Goal: Task Accomplishment & Management: Manage account settings

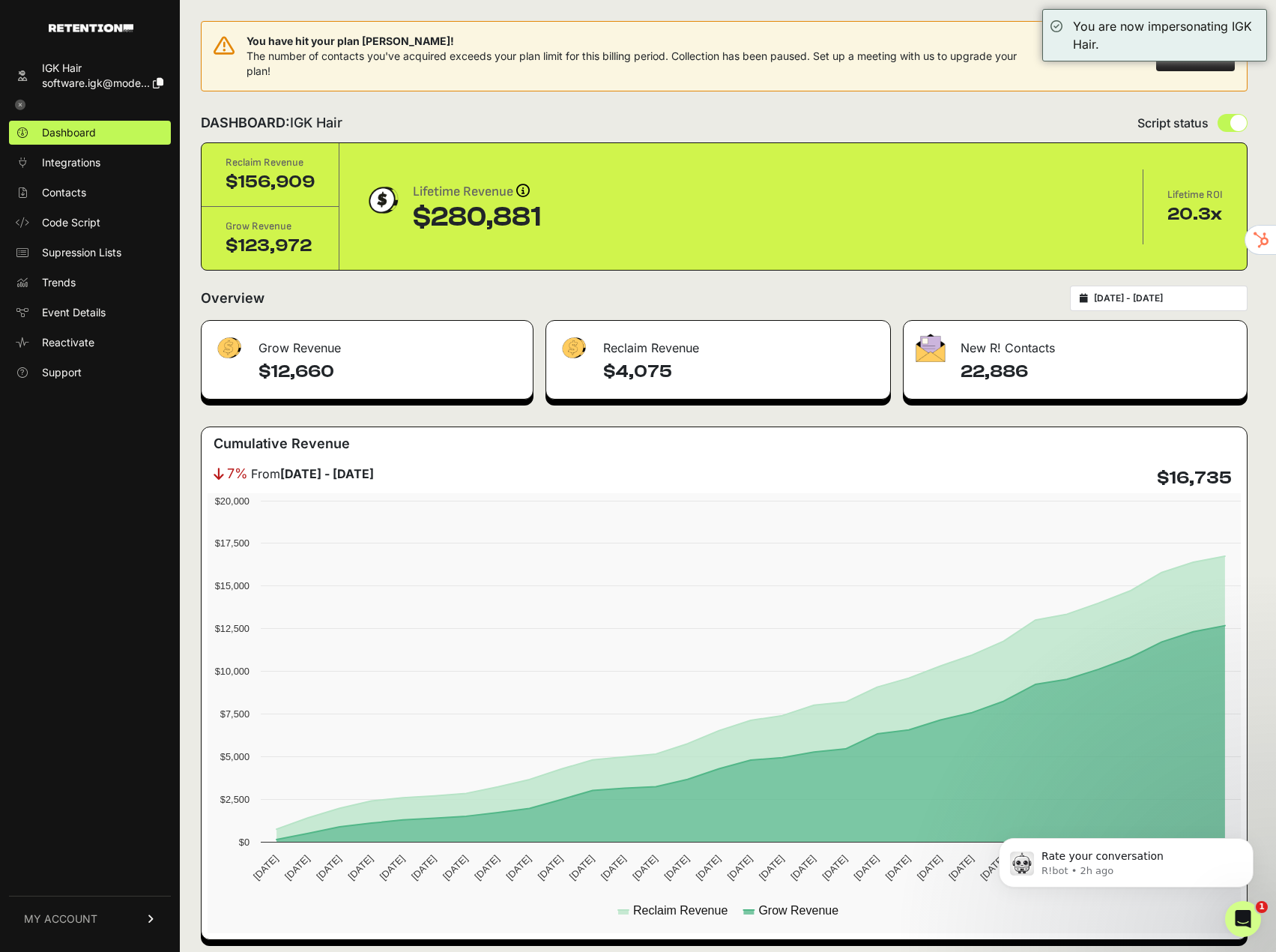
click at [1155, 110] on div "DASHBOARD: IGK Hair Script status" at bounding box center [724, 122] width 1046 height 39
click at [107, 913] on link "MY ACCOUNT" at bounding box center [90, 918] width 162 height 46
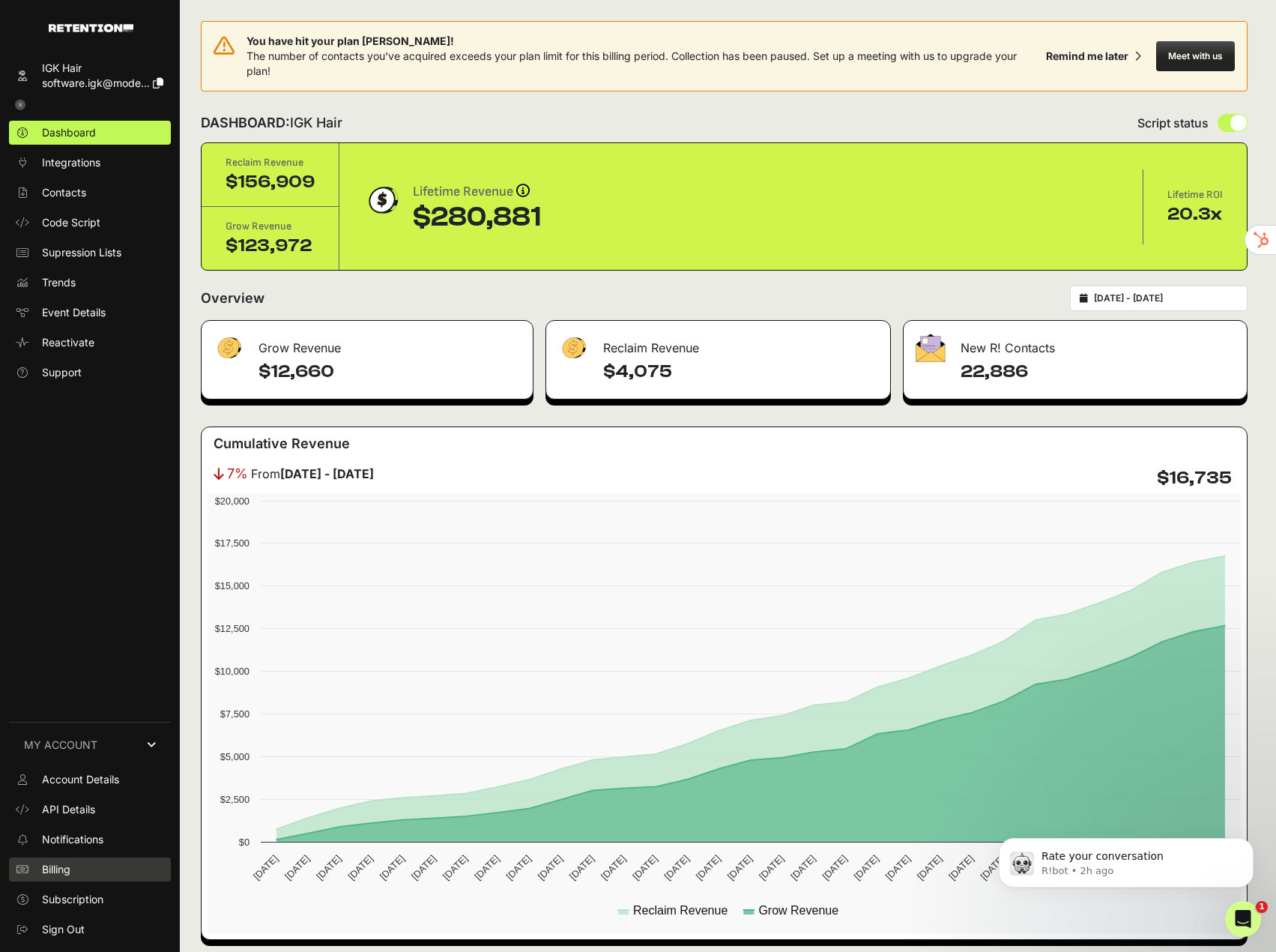
click at [52, 866] on span "Billing" at bounding box center [57, 868] width 29 height 15
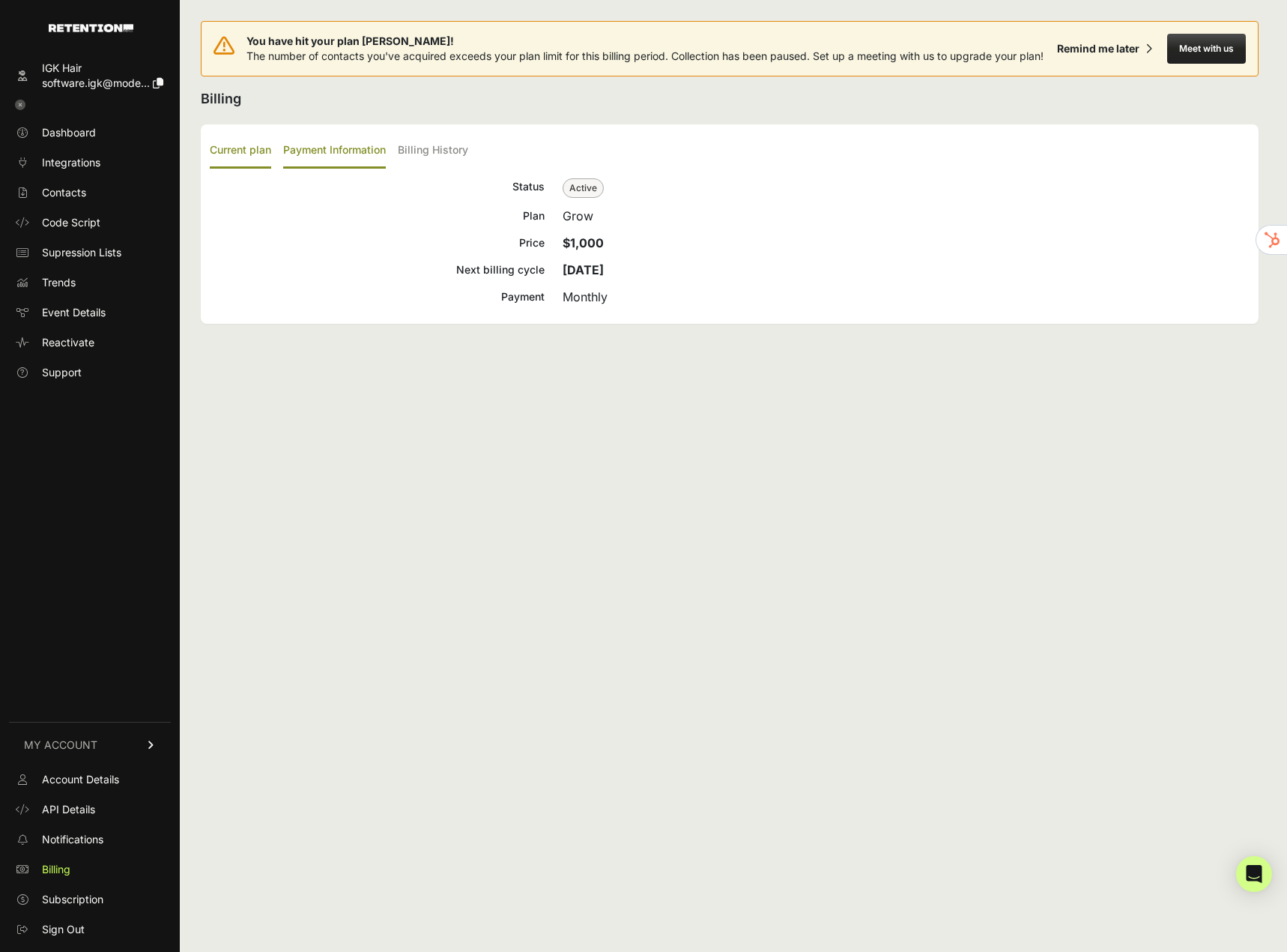
click at [343, 157] on label "Payment Information" at bounding box center [334, 150] width 102 height 35
click at [0, 0] on input "Payment Information" at bounding box center [0, 0] width 0 height 0
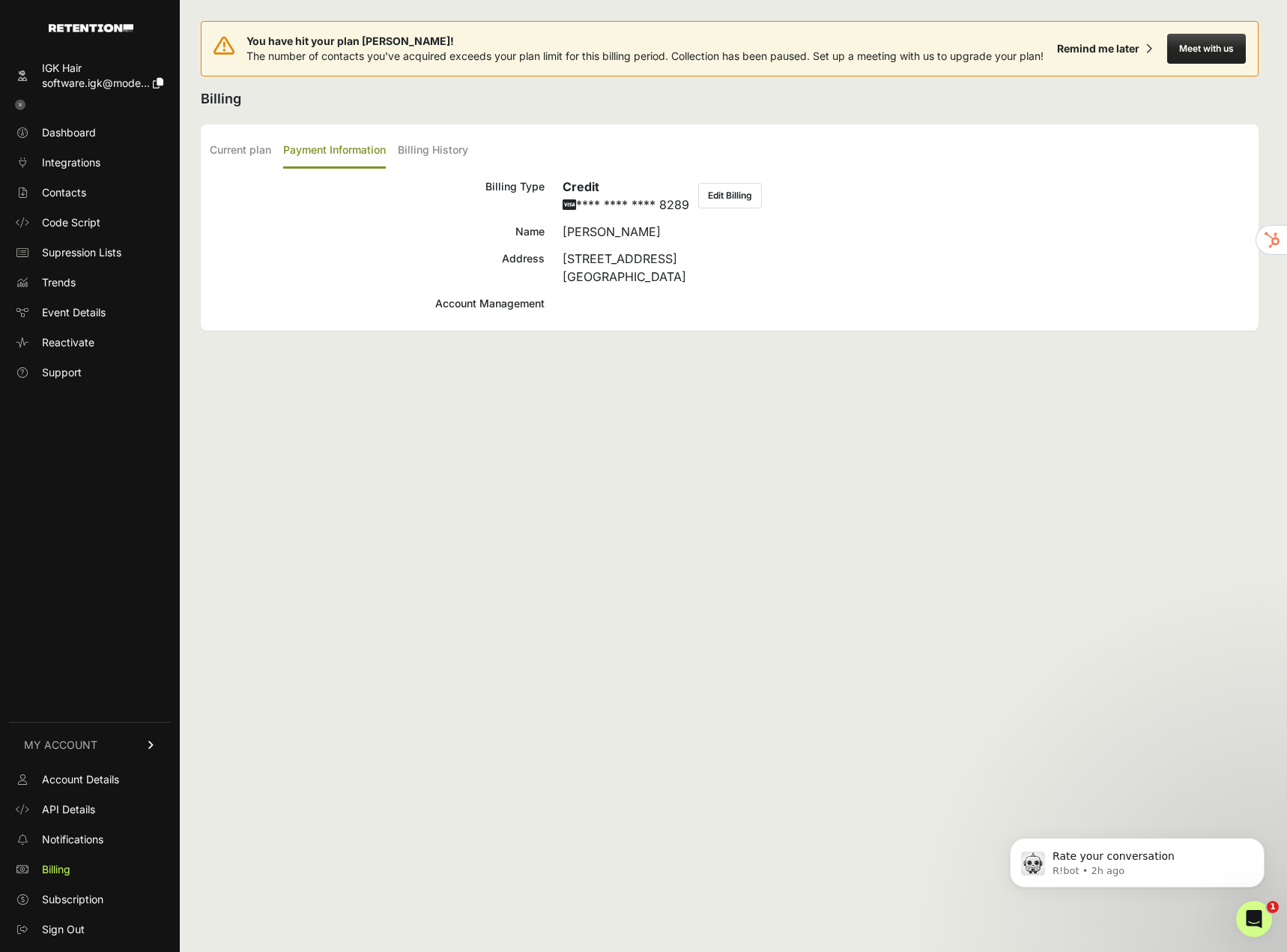
click at [728, 197] on button "Edit Billing" at bounding box center [730, 196] width 64 height 25
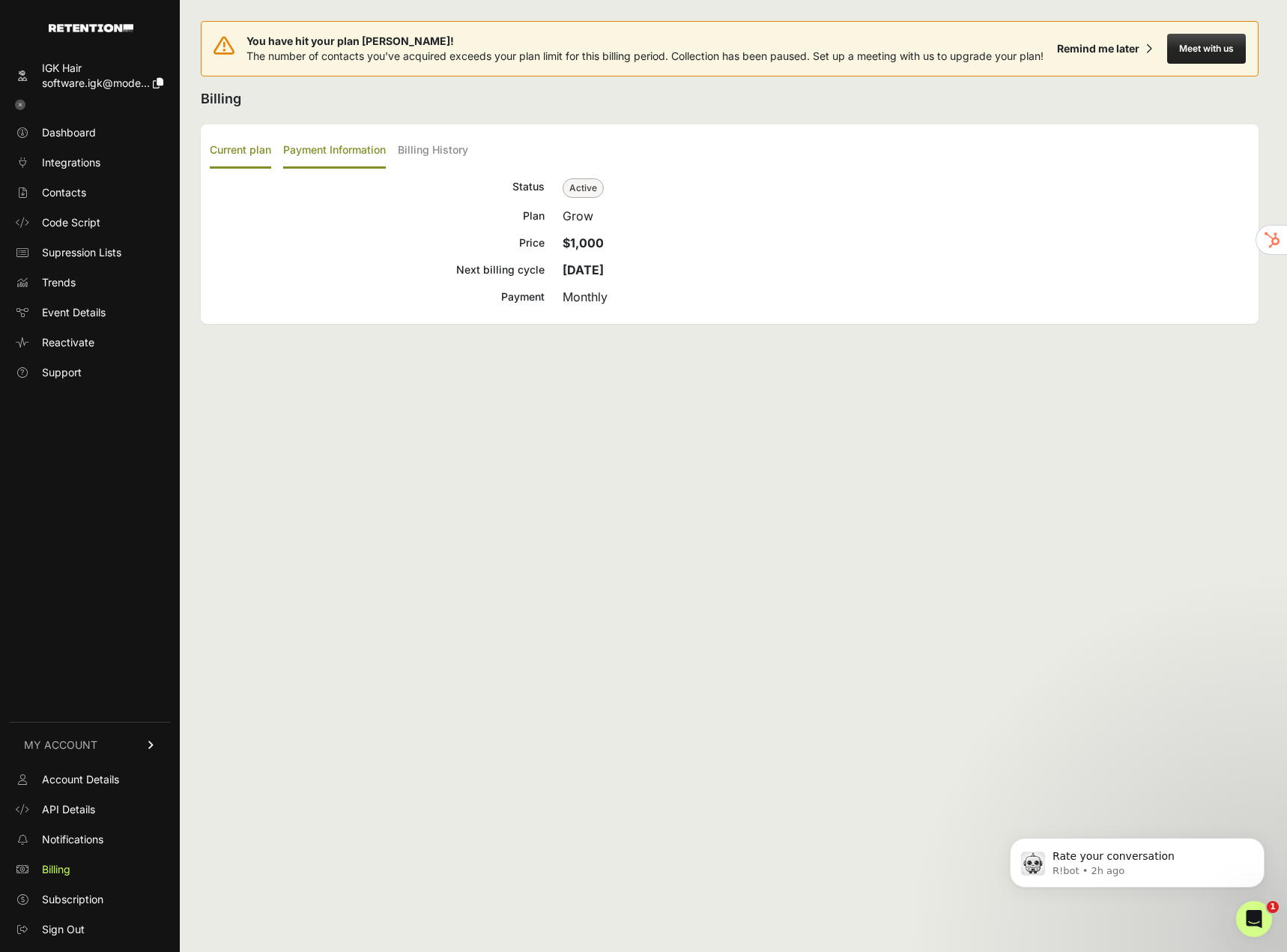
click at [350, 165] on label "Payment Information" at bounding box center [334, 150] width 102 height 35
click at [0, 0] on input "Payment Information" at bounding box center [0, 0] width 0 height 0
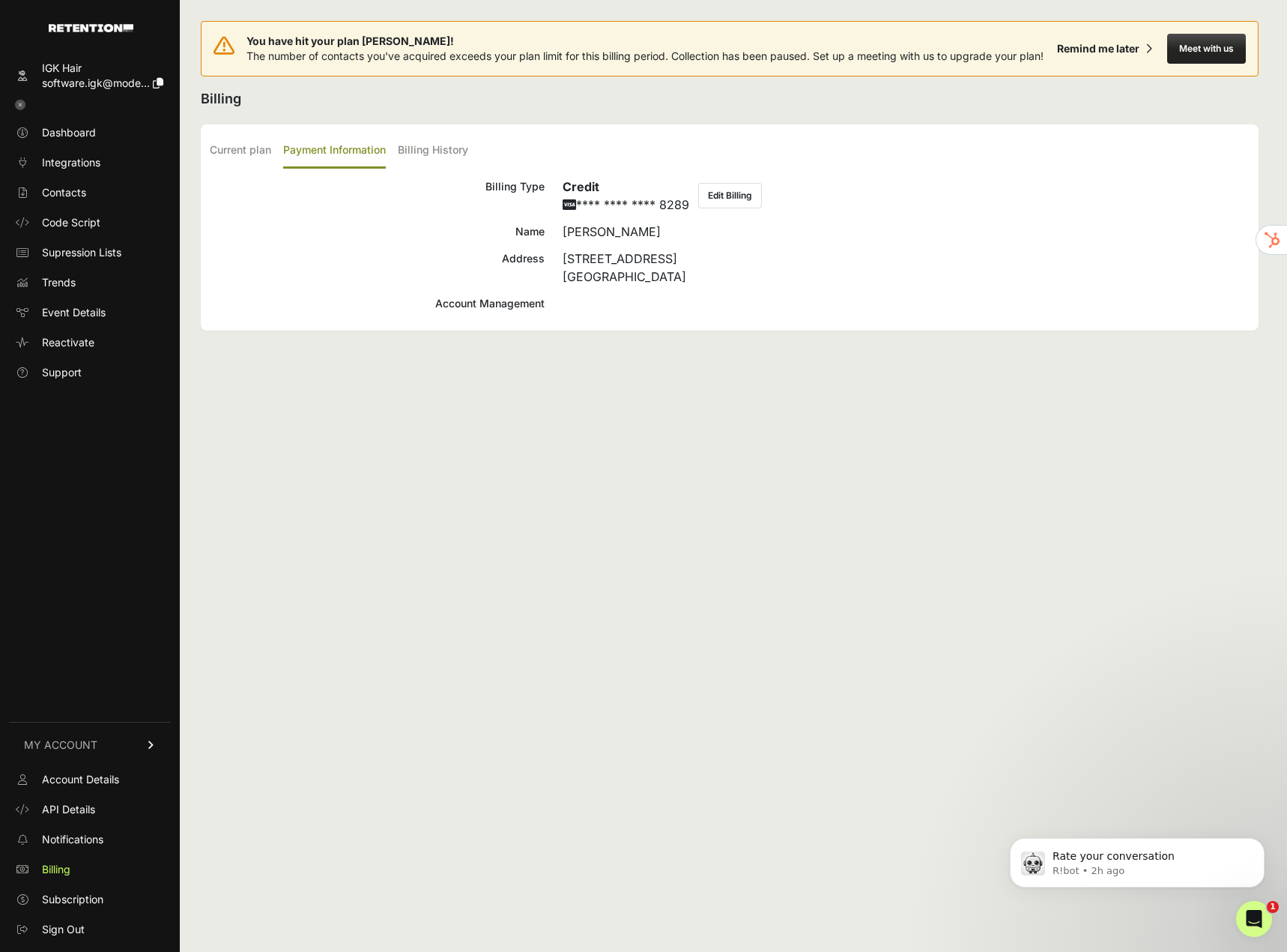
click at [353, 166] on label "Payment Information" at bounding box center [334, 150] width 102 height 35
click at [0, 0] on input "Payment Information" at bounding box center [0, 0] width 0 height 0
click at [428, 161] on label "Billing History" at bounding box center [433, 150] width 70 height 35
click at [0, 0] on input "Billing History" at bounding box center [0, 0] width 0 height 0
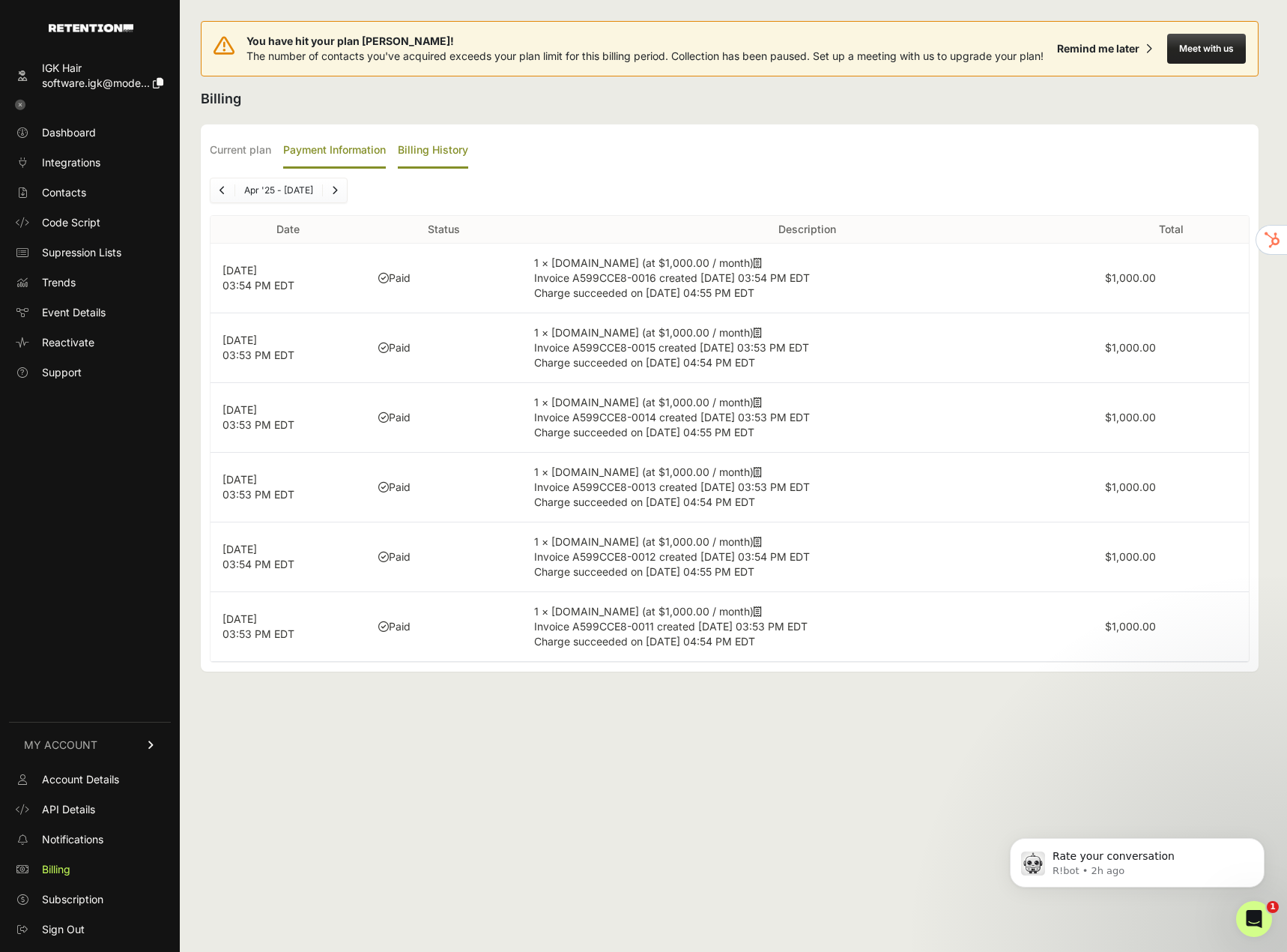
click at [343, 162] on label "Payment Information" at bounding box center [334, 150] width 102 height 35
click at [0, 0] on input "Payment Information" at bounding box center [0, 0] width 0 height 0
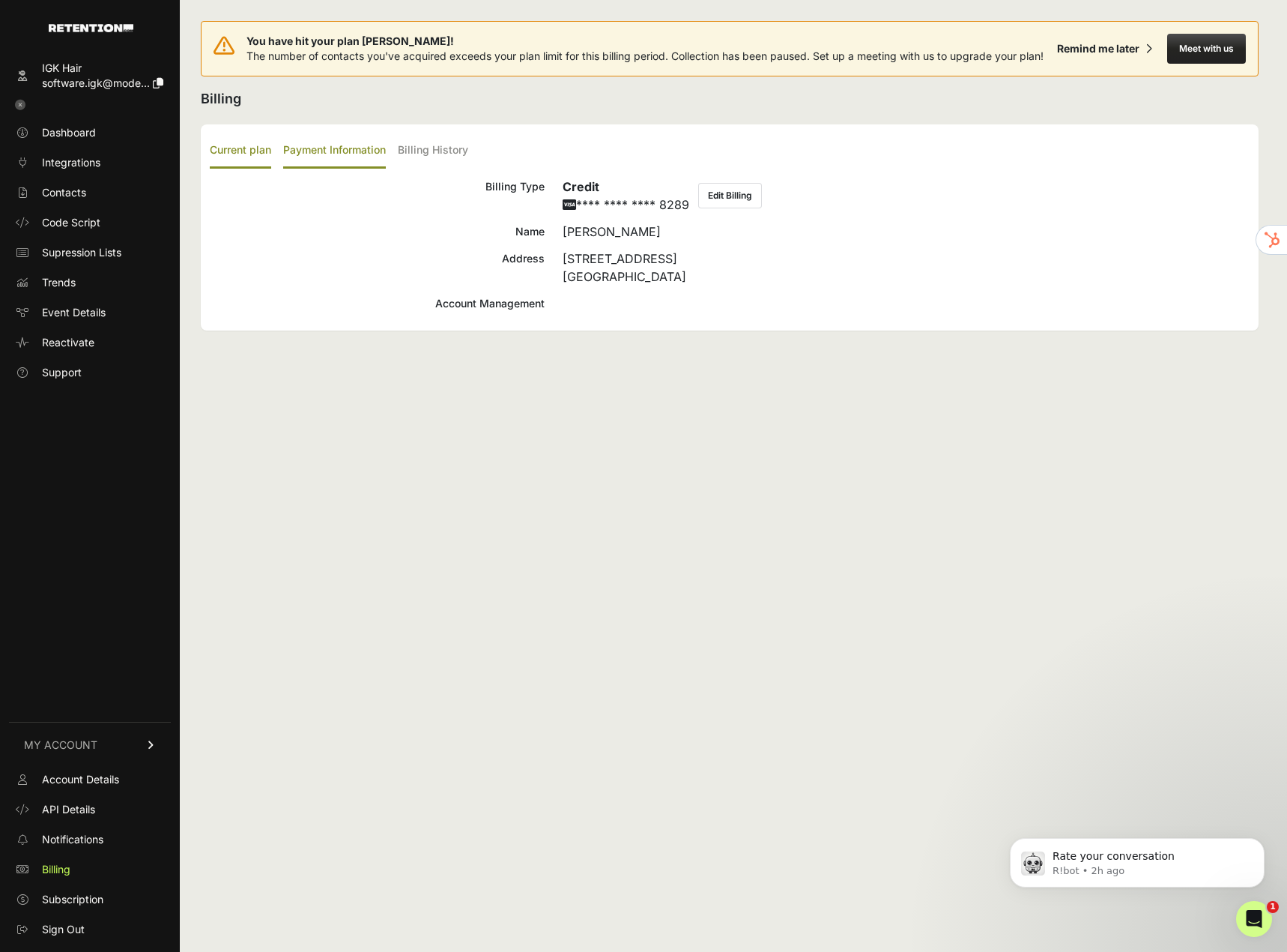
click at [243, 155] on label "Current plan" at bounding box center [241, 150] width 61 height 35
click at [0, 0] on input "Current plan" at bounding box center [0, 0] width 0 height 0
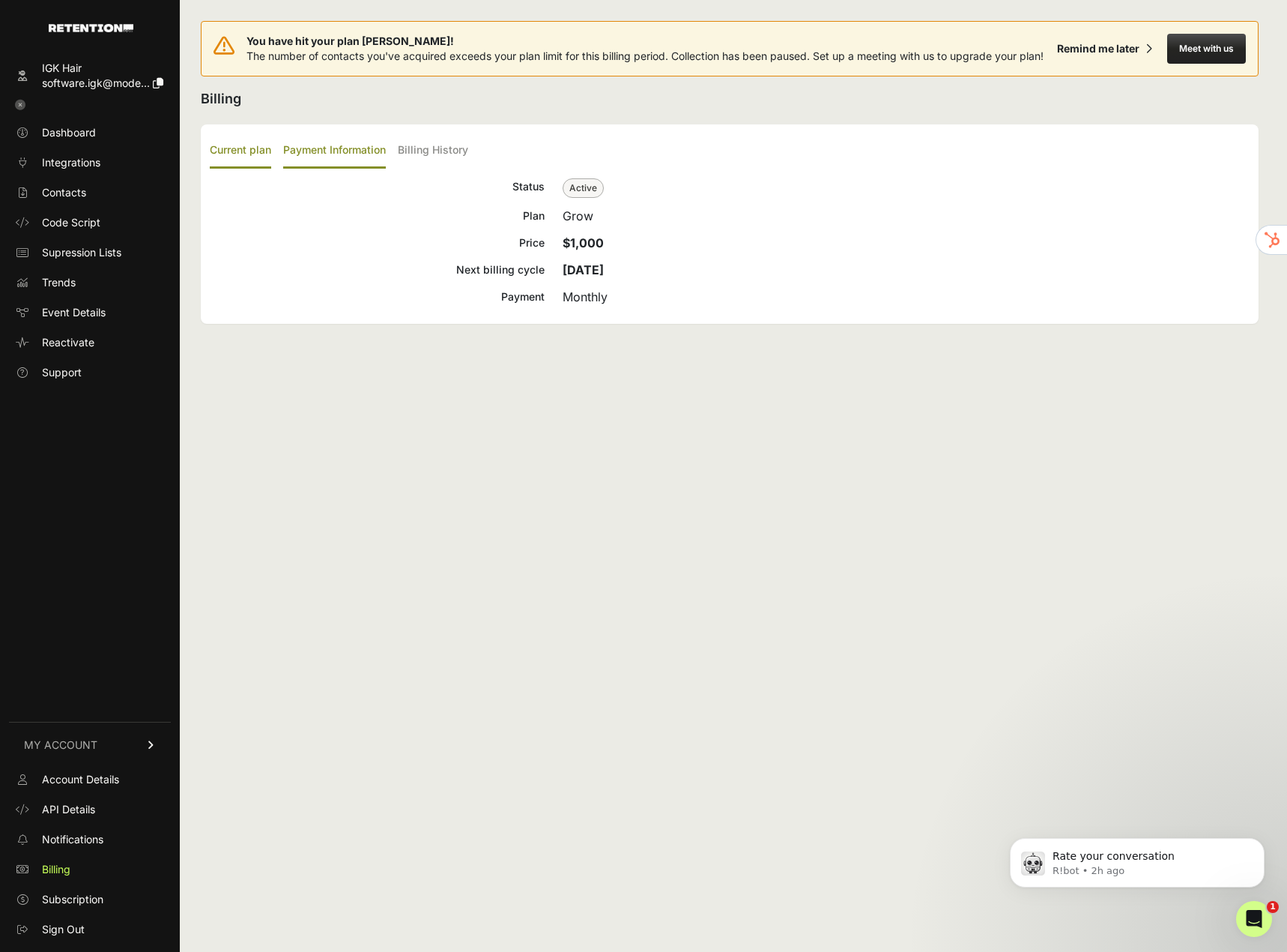
click at [306, 150] on label "Payment Information" at bounding box center [334, 150] width 102 height 35
click at [0, 0] on input "Payment Information" at bounding box center [0, 0] width 0 height 0
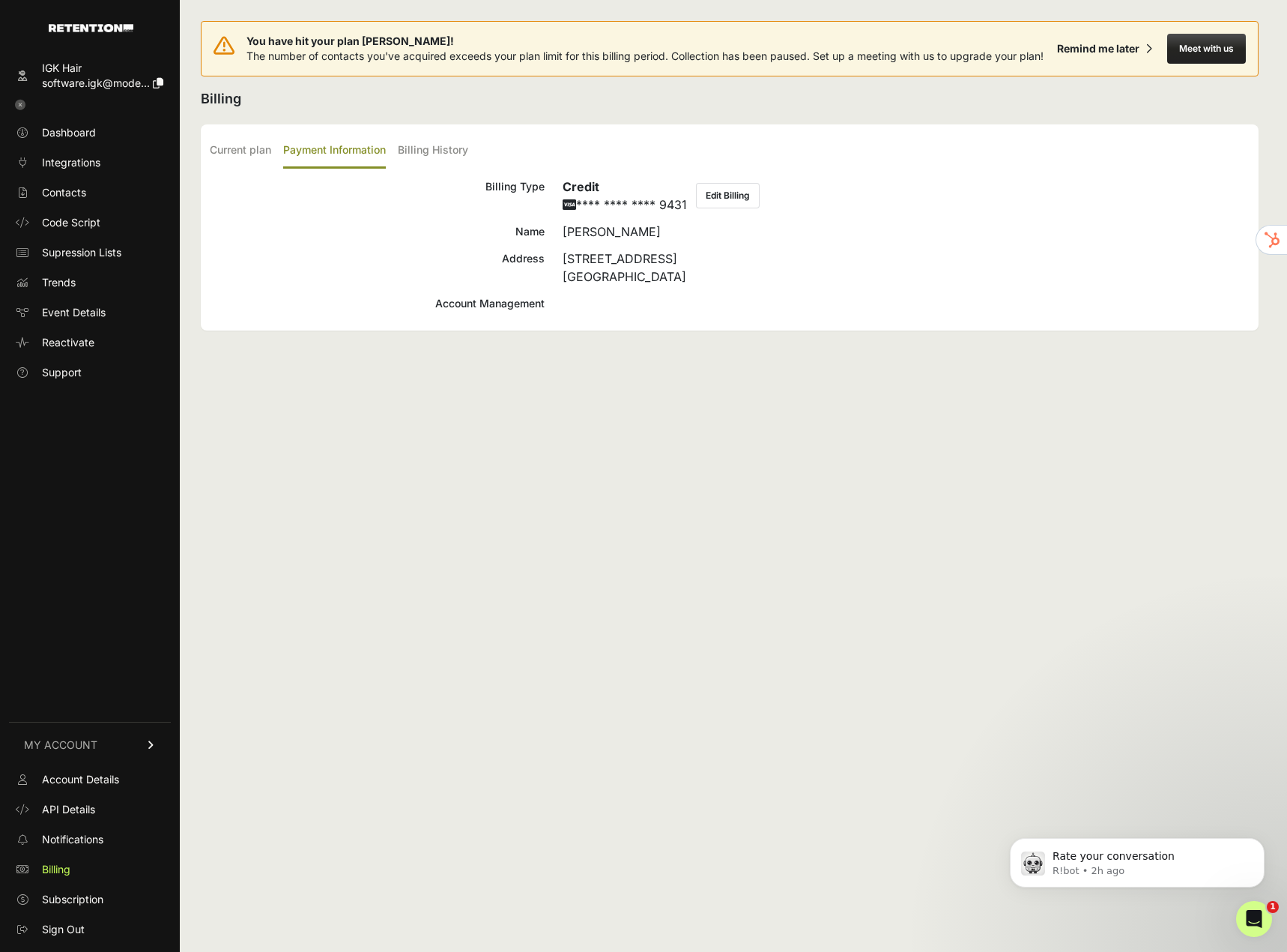
click at [19, 105] on icon at bounding box center [21, 105] width 11 height 11
